Goal: Transaction & Acquisition: Purchase product/service

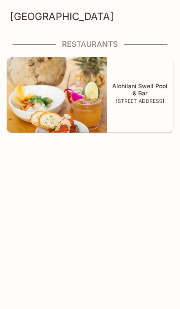
click at [132, 106] on div "Alohilani Swell Pool & Bar [STREET_ADDRESS]" at bounding box center [140, 94] width 66 height 75
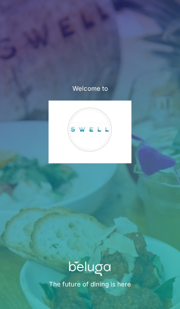
click at [104, 150] on img at bounding box center [89, 131] width 83 height 63
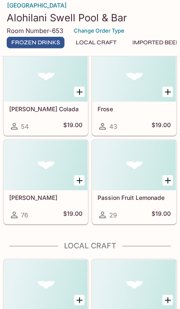
scroll to position [224, 0]
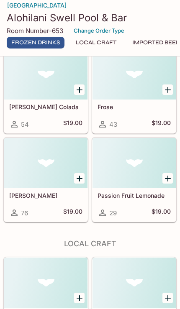
click at [75, 183] on icon "Add Mango Margarita" at bounding box center [79, 178] width 10 height 10
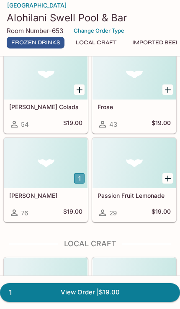
click at [75, 183] on button "1" at bounding box center [79, 178] width 10 height 10
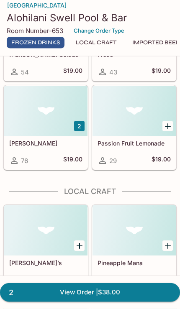
scroll to position [277, 0]
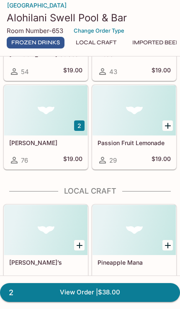
click at [132, 135] on div at bounding box center [133, 110] width 83 height 50
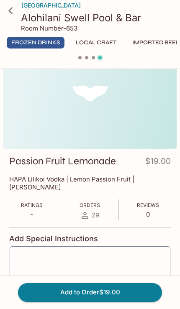
scroll to position [13, 0]
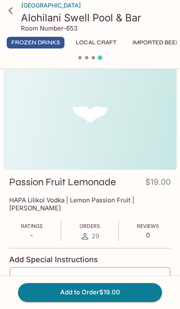
click at [10, 13] on icon at bounding box center [10, 10] width 15 height 15
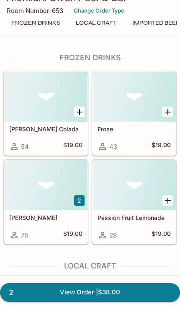
scroll to position [205, 0]
click at [168, 206] on icon "Add Passion Fruit Lemonade" at bounding box center [168, 201] width 10 height 10
click at [171, 206] on button "1" at bounding box center [167, 200] width 10 height 10
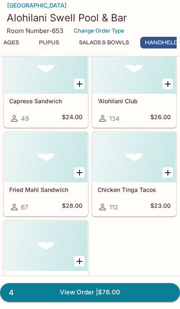
scroll to position [0, 0]
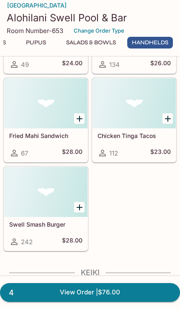
click at [165, 124] on icon "Add Chicken Tinga Tacos" at bounding box center [168, 119] width 10 height 10
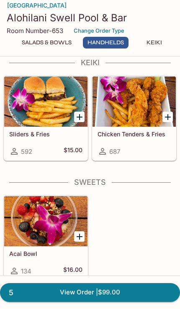
click at [70, 127] on div at bounding box center [45, 101] width 83 height 50
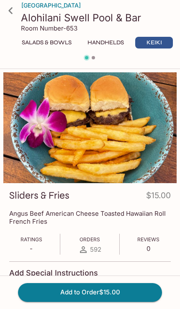
click at [11, 10] on icon at bounding box center [10, 10] width 15 height 15
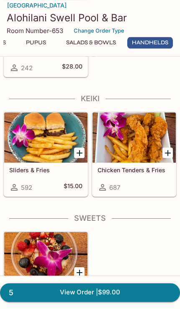
click at [79, 156] on icon "Add Sliders & Fries" at bounding box center [79, 153] width 6 height 6
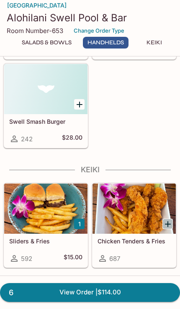
click at [170, 229] on icon "Add Chicken Tenders & Fries" at bounding box center [168, 224] width 10 height 10
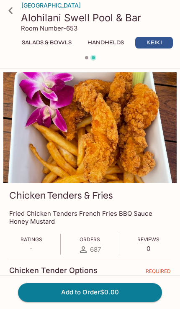
click at [7, 9] on icon at bounding box center [10, 10] width 15 height 15
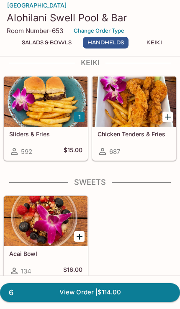
click at [171, 122] on icon "Add Chicken Tenders & Fries" at bounding box center [168, 117] width 10 height 10
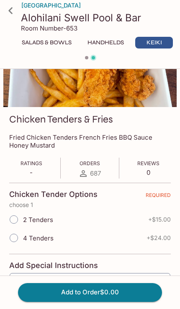
click at [13, 221] on input "2 Tenders" at bounding box center [14, 220] width 18 height 18
radio input "true"
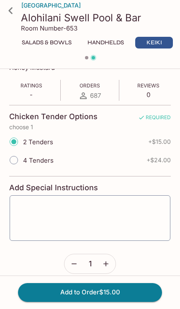
click at [15, 159] on input "4 Tenders" at bounding box center [14, 160] width 18 height 18
radio input "true"
click at [111, 289] on button "Add to Order $24.00" at bounding box center [90, 292] width 144 height 18
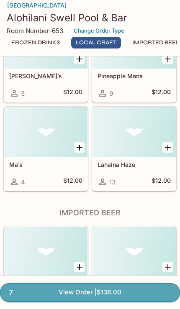
click at [92, 301] on link "7 View Order | $138.00" at bounding box center [90, 292] width 180 height 18
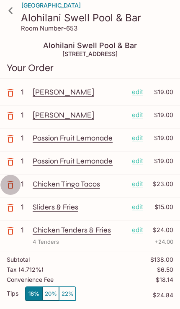
click at [6, 186] on icon "button" at bounding box center [10, 185] width 10 height 10
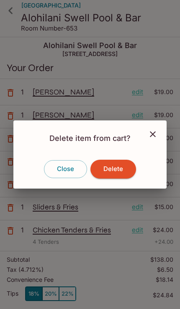
click at [119, 178] on button "Delete" at bounding box center [113, 169] width 46 height 18
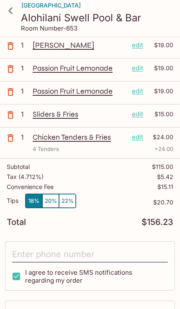
click at [84, 254] on input "tel" at bounding box center [89, 255] width 155 height 16
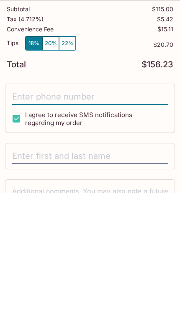
type input "[PHONE_NUMBER]"
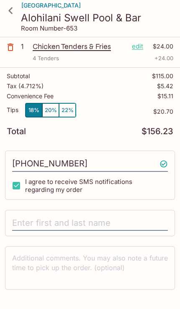
click at [25, 219] on input "text" at bounding box center [89, 223] width 155 height 16
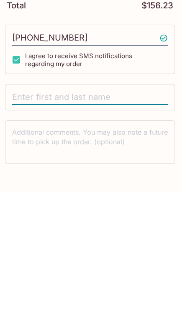
type input "[PERSON_NAME]"
